Goal: Task Accomplishment & Management: Use online tool/utility

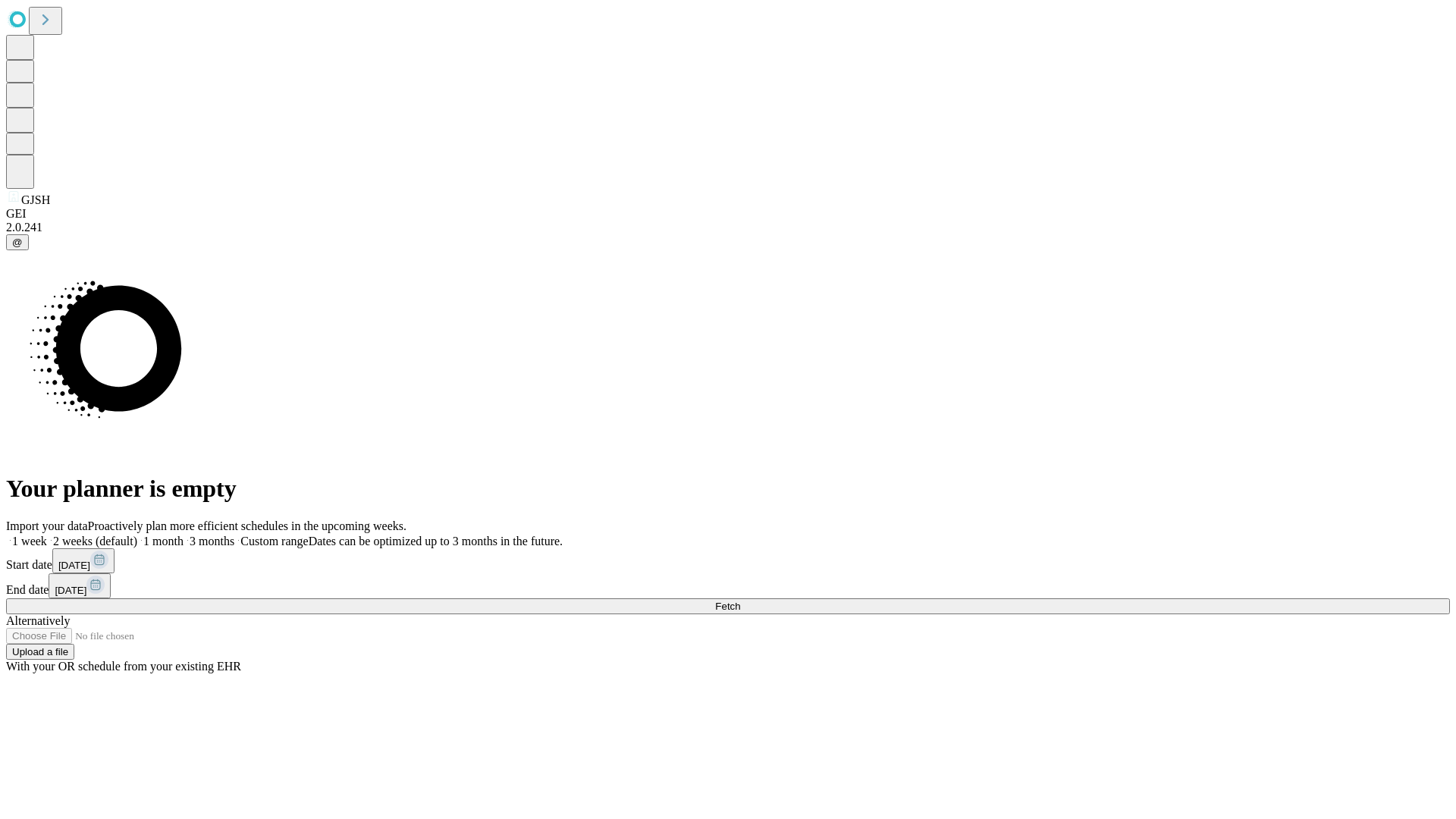
click at [741, 600] on span "Fetch" at bounding box center [728, 606] width 25 height 11
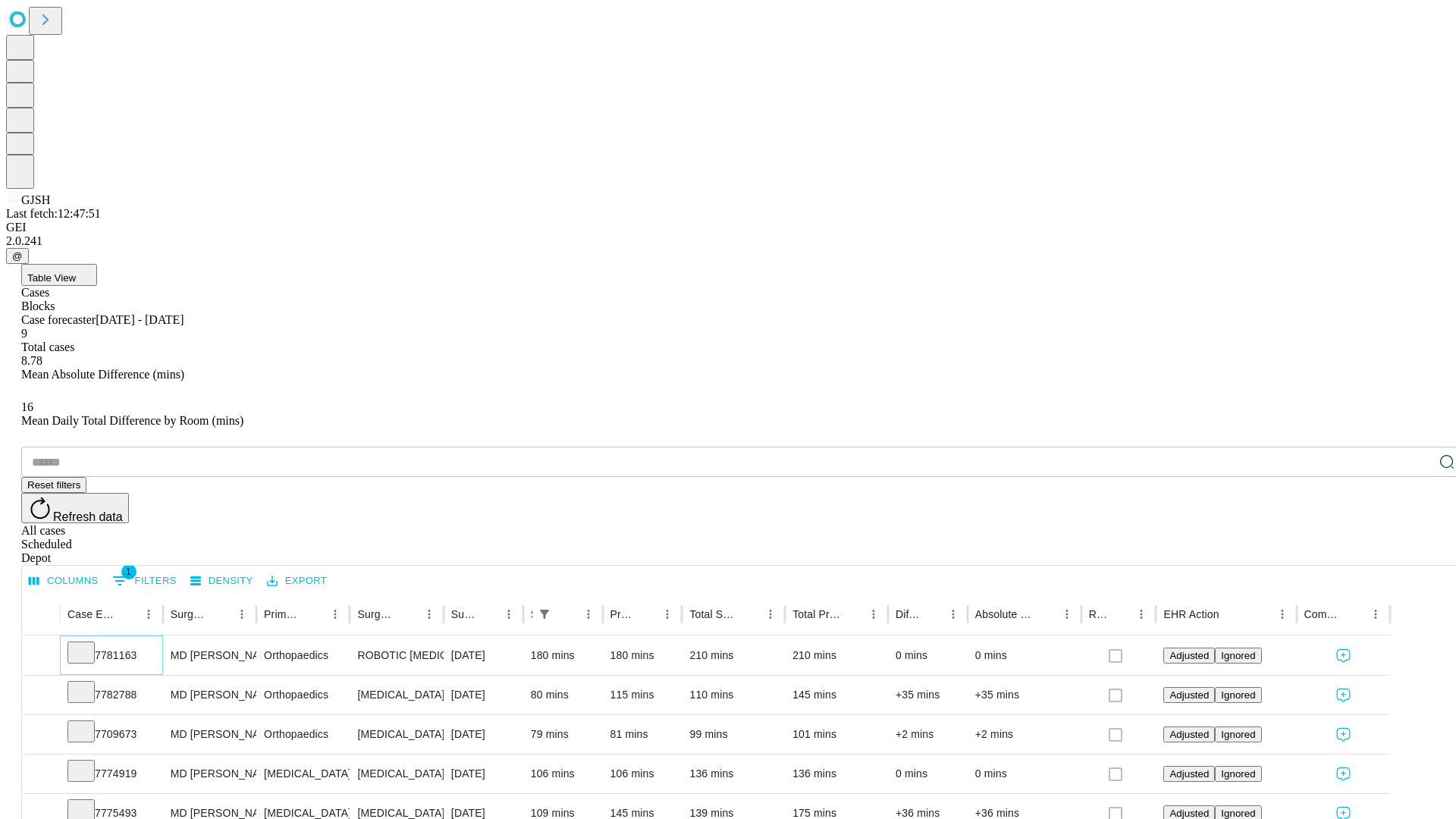
click at [88, 644] on icon at bounding box center [81, 651] width 16 height 16
